Goal: Task Accomplishment & Management: Manage account settings

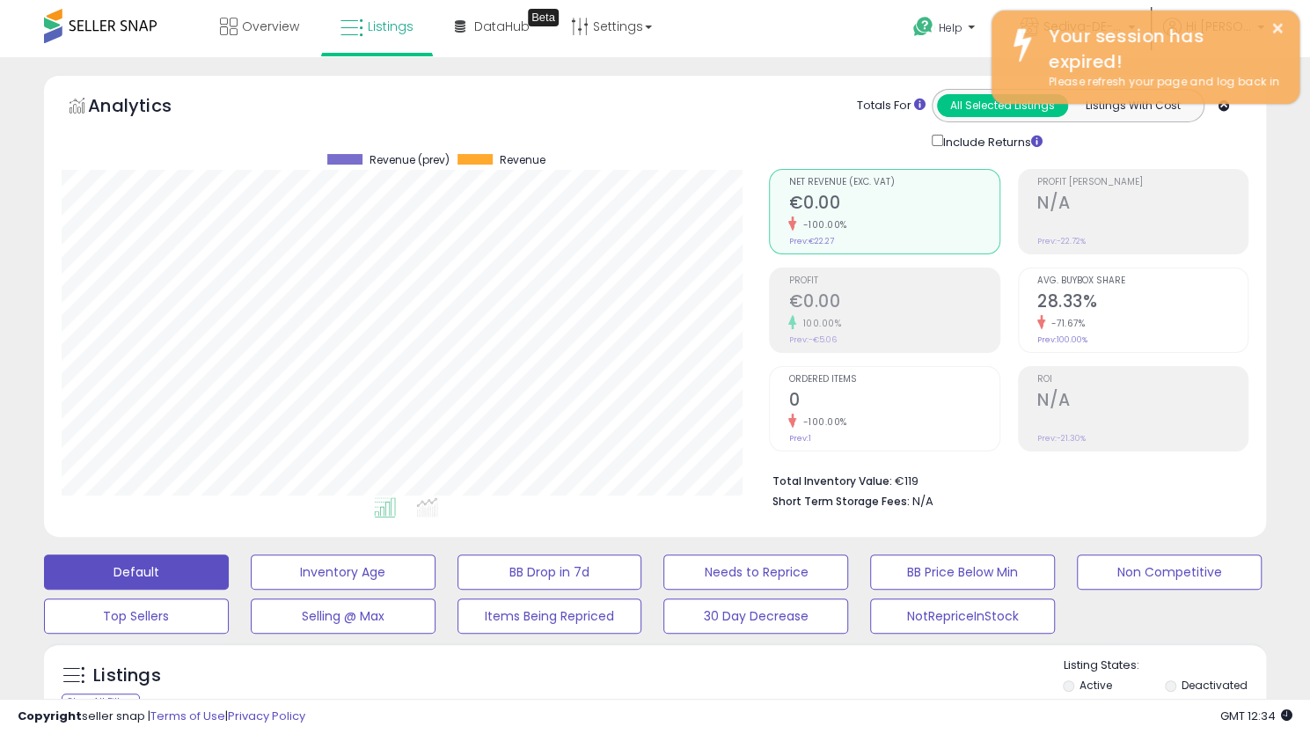
scroll to position [361, 707]
